Goal: Task Accomplishment & Management: Manage account settings

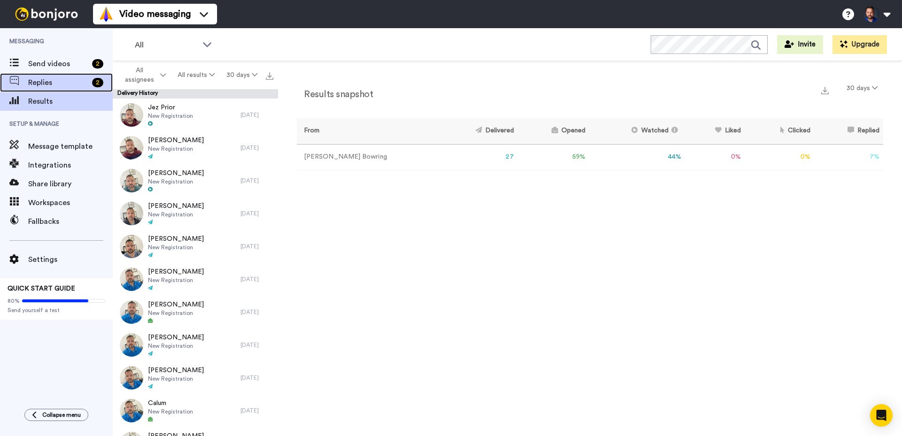
click at [47, 79] on span "Replies" at bounding box center [58, 82] width 60 height 11
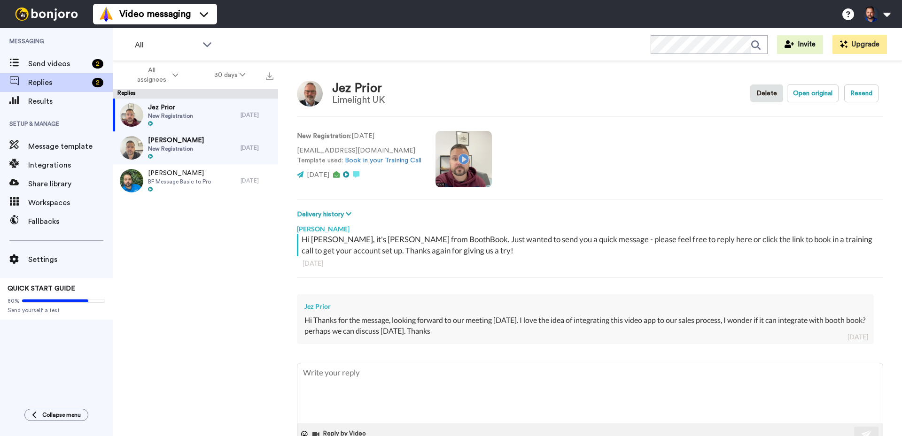
scroll to position [27, 0]
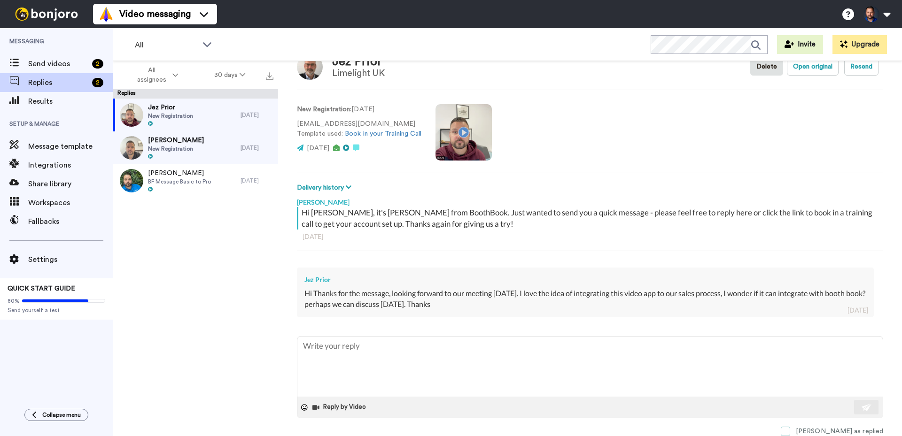
click at [790, 428] on span at bounding box center [785, 431] width 9 height 9
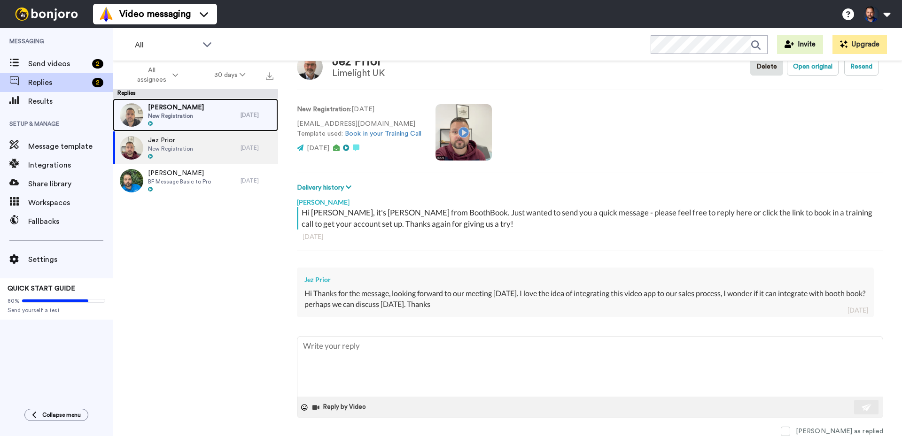
click at [191, 114] on span "New Registration" at bounding box center [176, 116] width 56 height 8
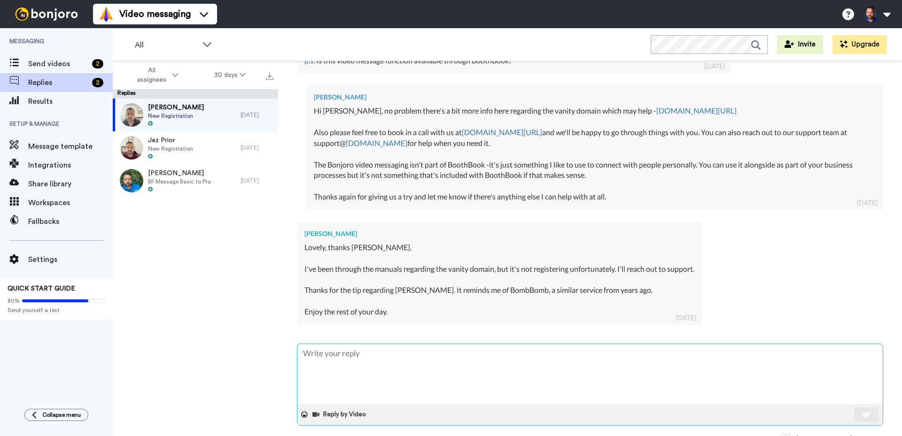
scroll to position [321, 0]
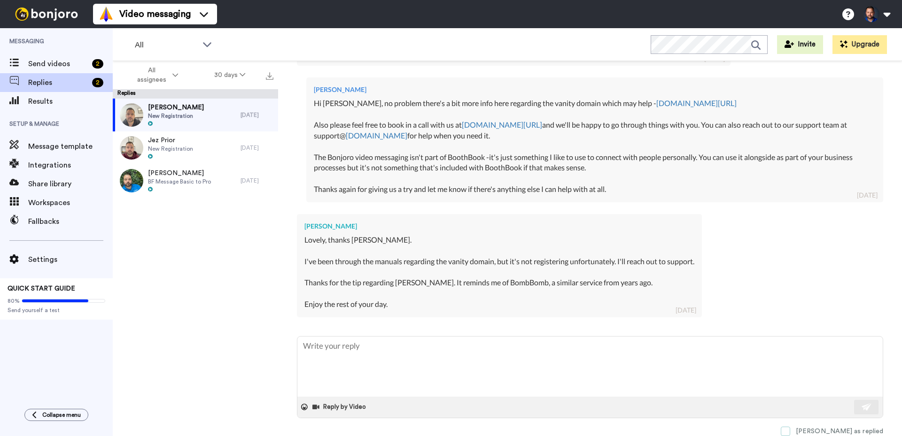
click at [790, 430] on span at bounding box center [785, 431] width 9 height 9
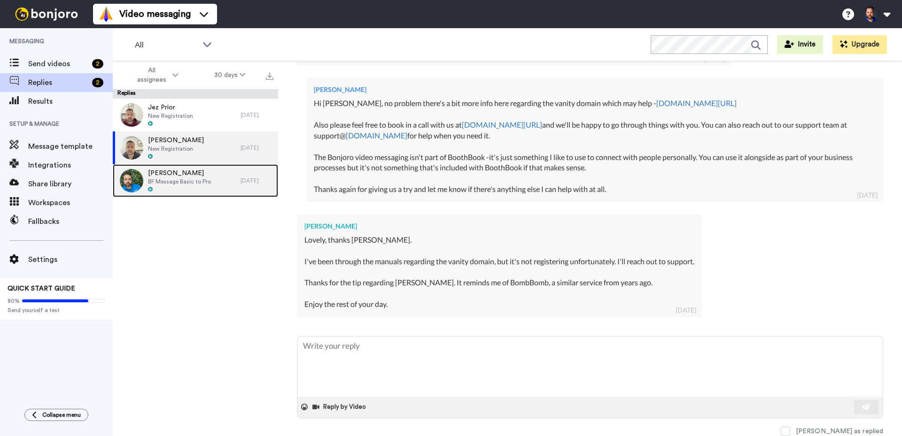
click at [195, 179] on span "BF Message Basic to Pro" at bounding box center [179, 182] width 63 height 8
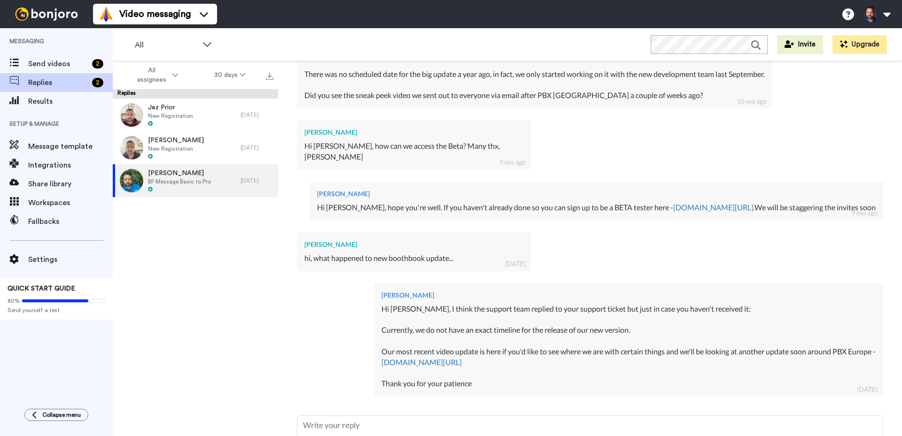
scroll to position [408, 0]
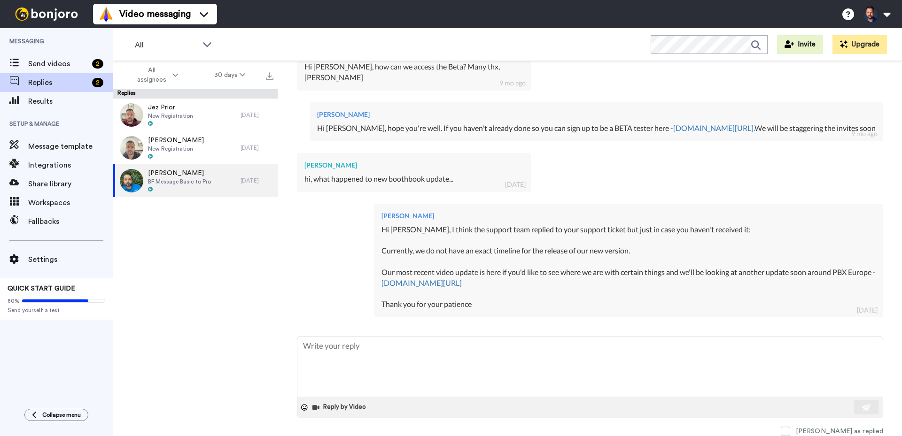
click at [790, 428] on span at bounding box center [785, 431] width 9 height 9
click at [790, 430] on span at bounding box center [785, 431] width 9 height 9
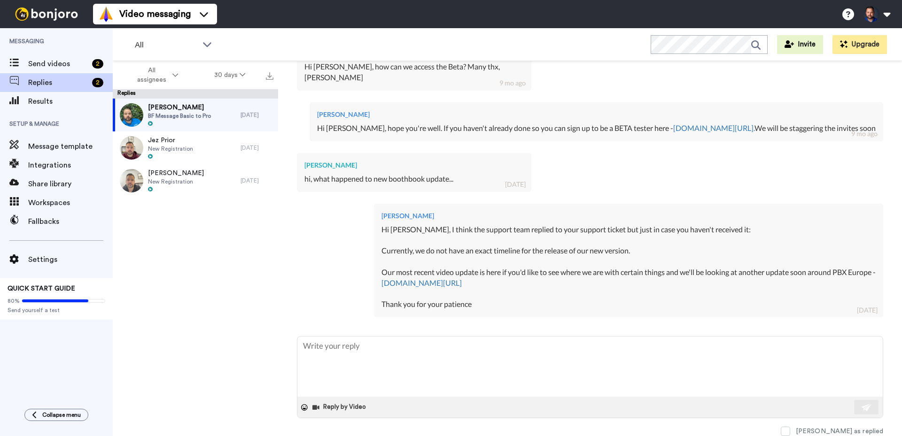
type textarea "x"
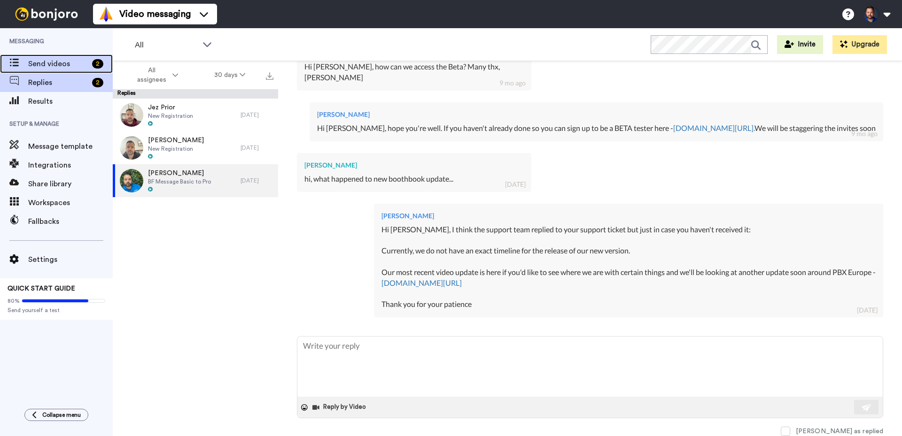
click at [59, 61] on span "Send videos" at bounding box center [58, 63] width 60 height 11
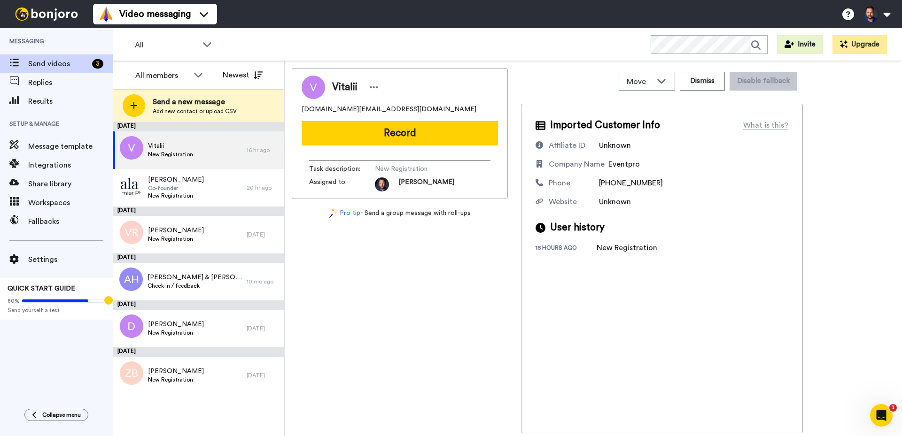
click at [430, 311] on div "Vitalii eventpro.rent@gmail.com Record Task description : New Registration Assi…" at bounding box center [400, 251] width 216 height 366
click at [207, 185] on div "Maria Ramirez Co-founder New Registration" at bounding box center [180, 188] width 134 height 38
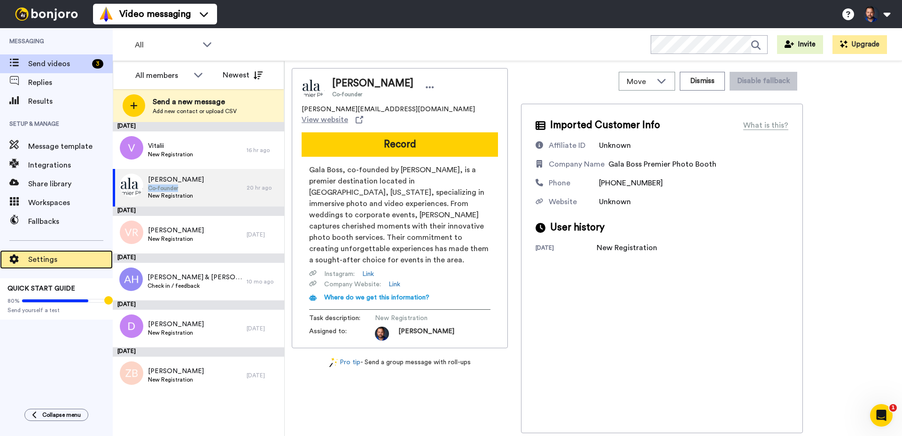
click at [56, 260] on span "Settings" at bounding box center [70, 259] width 85 height 11
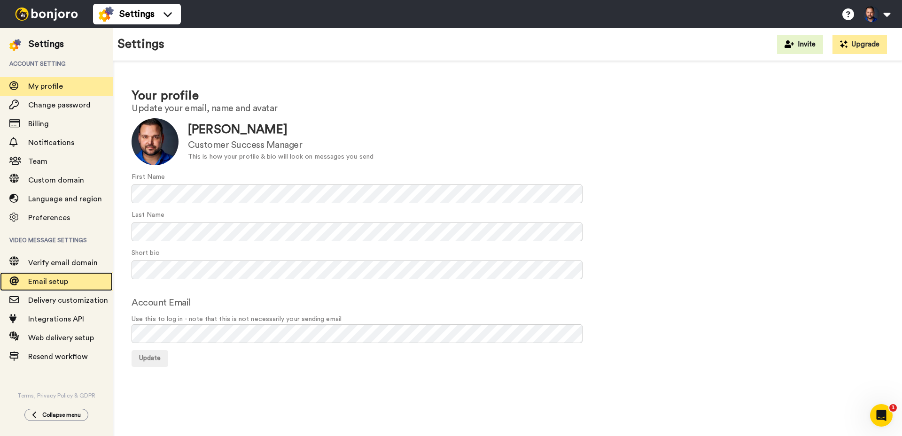
click at [71, 290] on div "Email setup" at bounding box center [56, 281] width 113 height 19
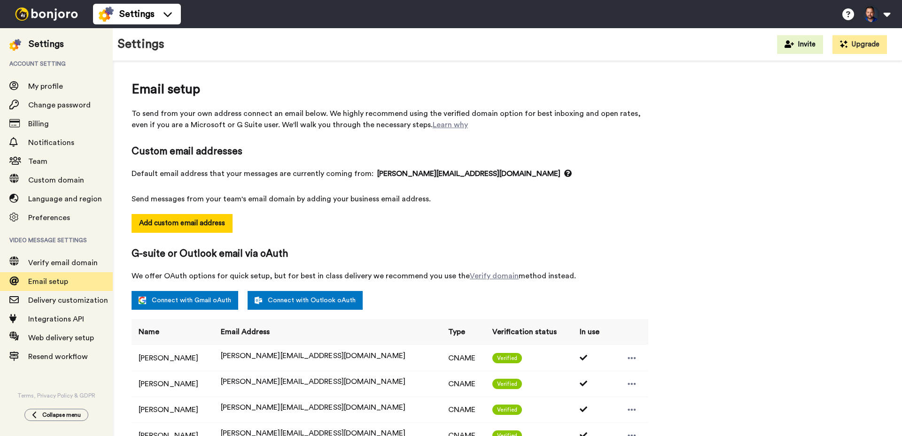
select select "145654"
select select "145656"
select select "145657"
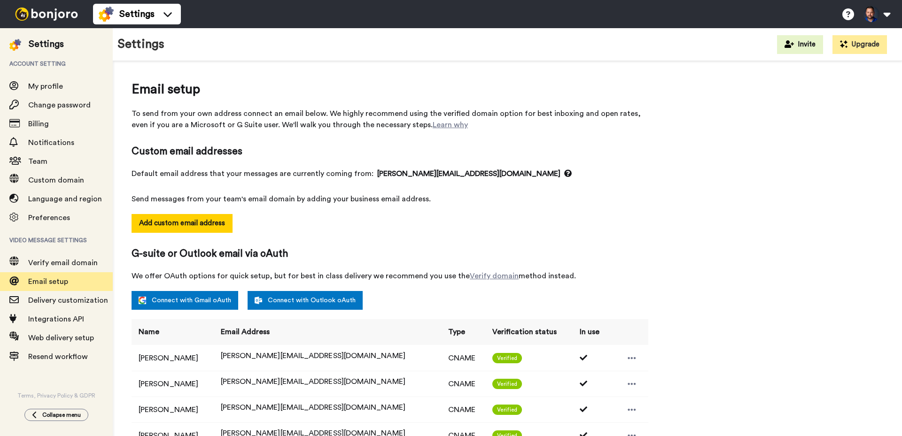
select select "145657"
select select "145658"
click at [41, 83] on span "My profile" at bounding box center [45, 87] width 35 height 8
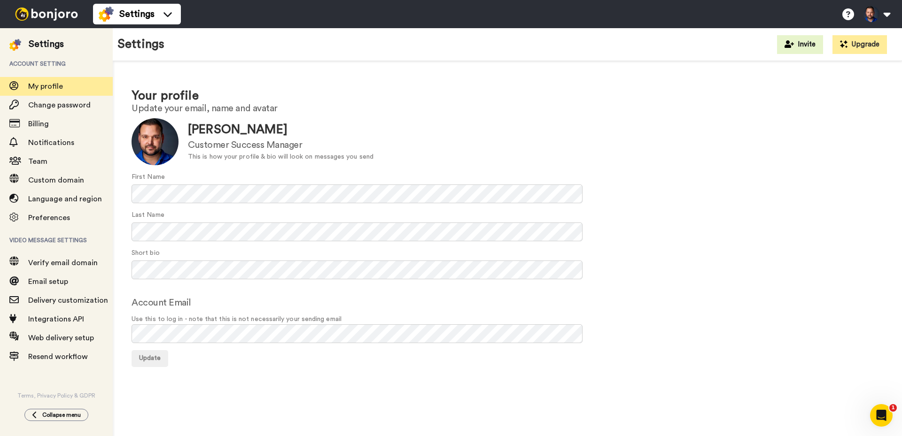
click at [33, 10] on img at bounding box center [46, 14] width 70 height 13
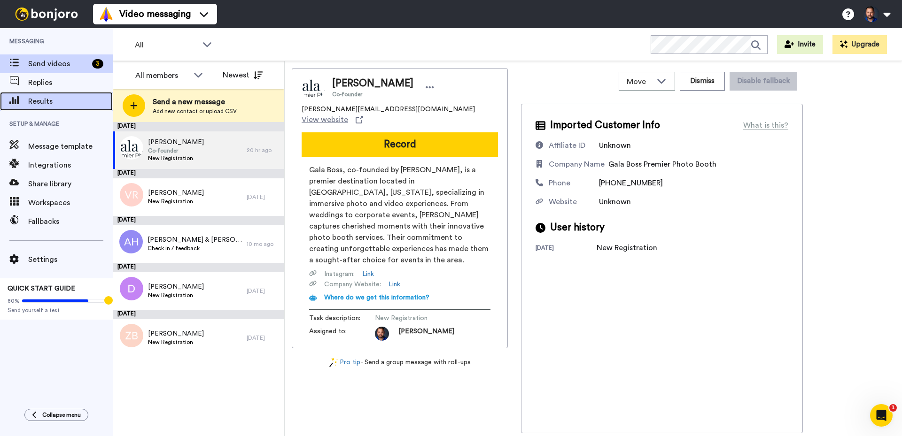
click at [52, 104] on span "Results" at bounding box center [70, 101] width 85 height 11
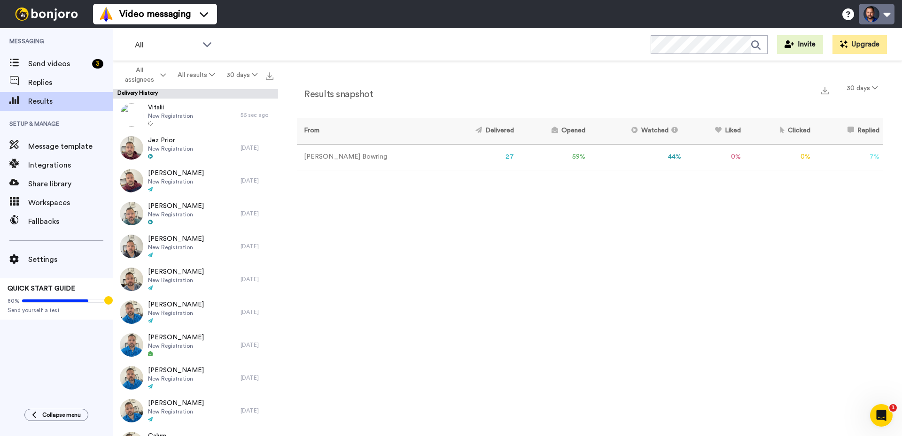
click at [868, 20] on button at bounding box center [877, 14] width 36 height 21
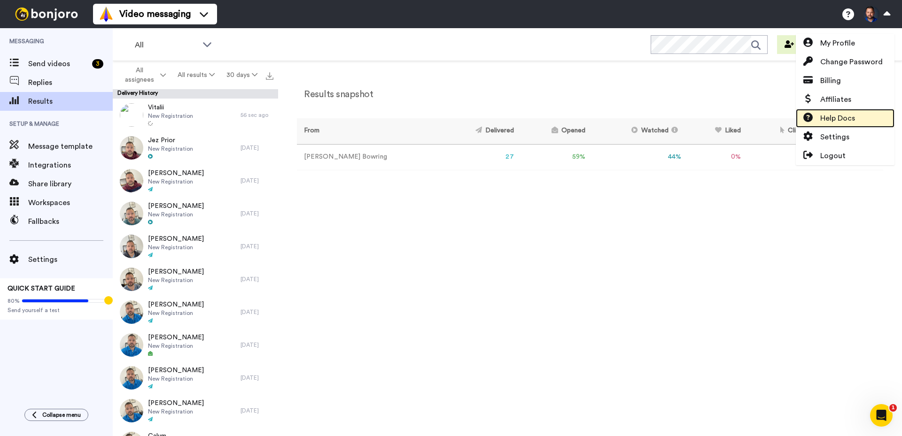
click at [865, 122] on link "Help Docs" at bounding box center [845, 118] width 99 height 19
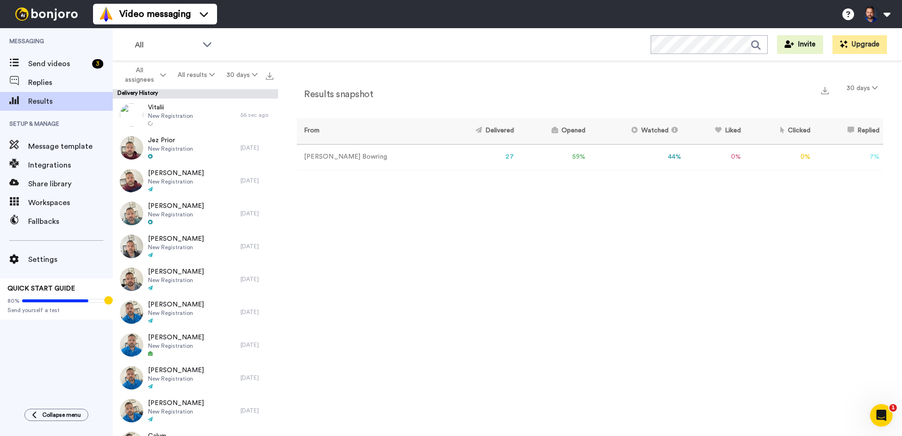
click at [742, 249] on div "Results snapshot 30 days From Delivered Opened Watched Liked Clicked Replied Fa…" at bounding box center [590, 251] width 624 height 380
click at [863, 86] on button "30 days" at bounding box center [862, 88] width 42 height 17
click at [856, 159] on span "365 days" at bounding box center [852, 158] width 30 height 7
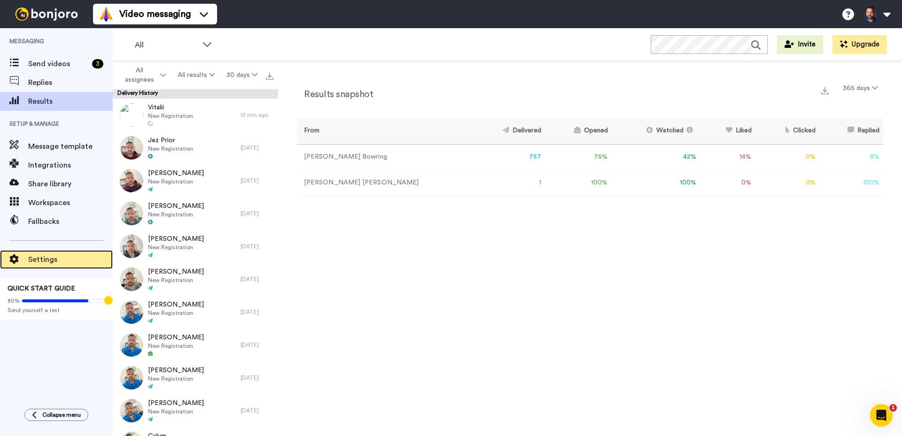
click at [17, 262] on icon at bounding box center [14, 259] width 9 height 9
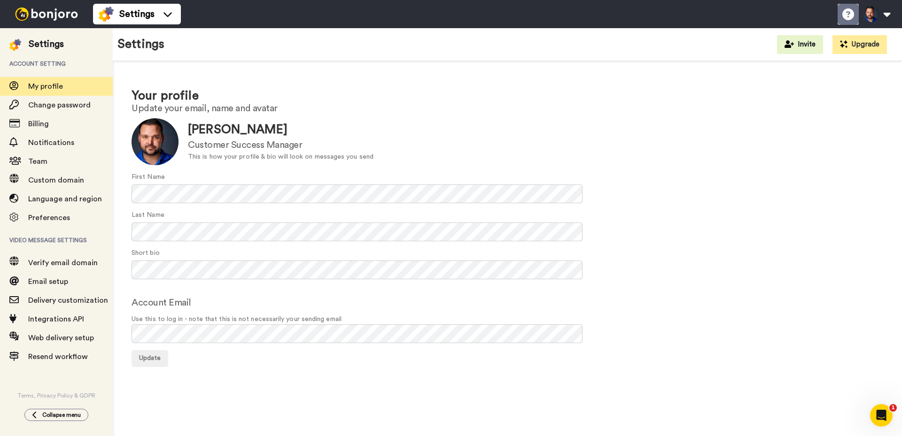
click at [845, 15] on icon at bounding box center [848, 14] width 12 height 12
